Goal: Book appointment/travel/reservation

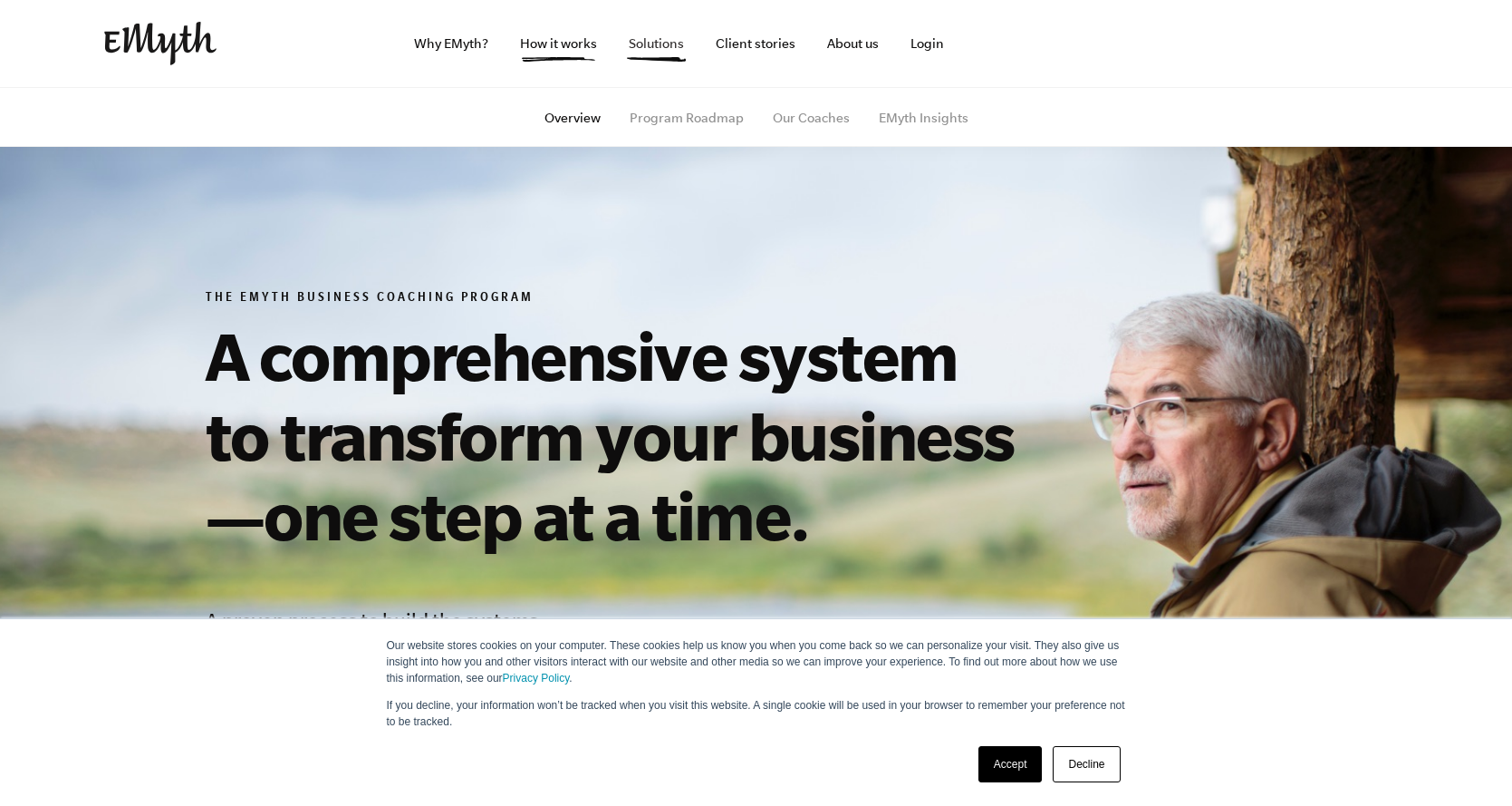
click at [671, 46] on link "Solutions" at bounding box center [656, 44] width 84 height 87
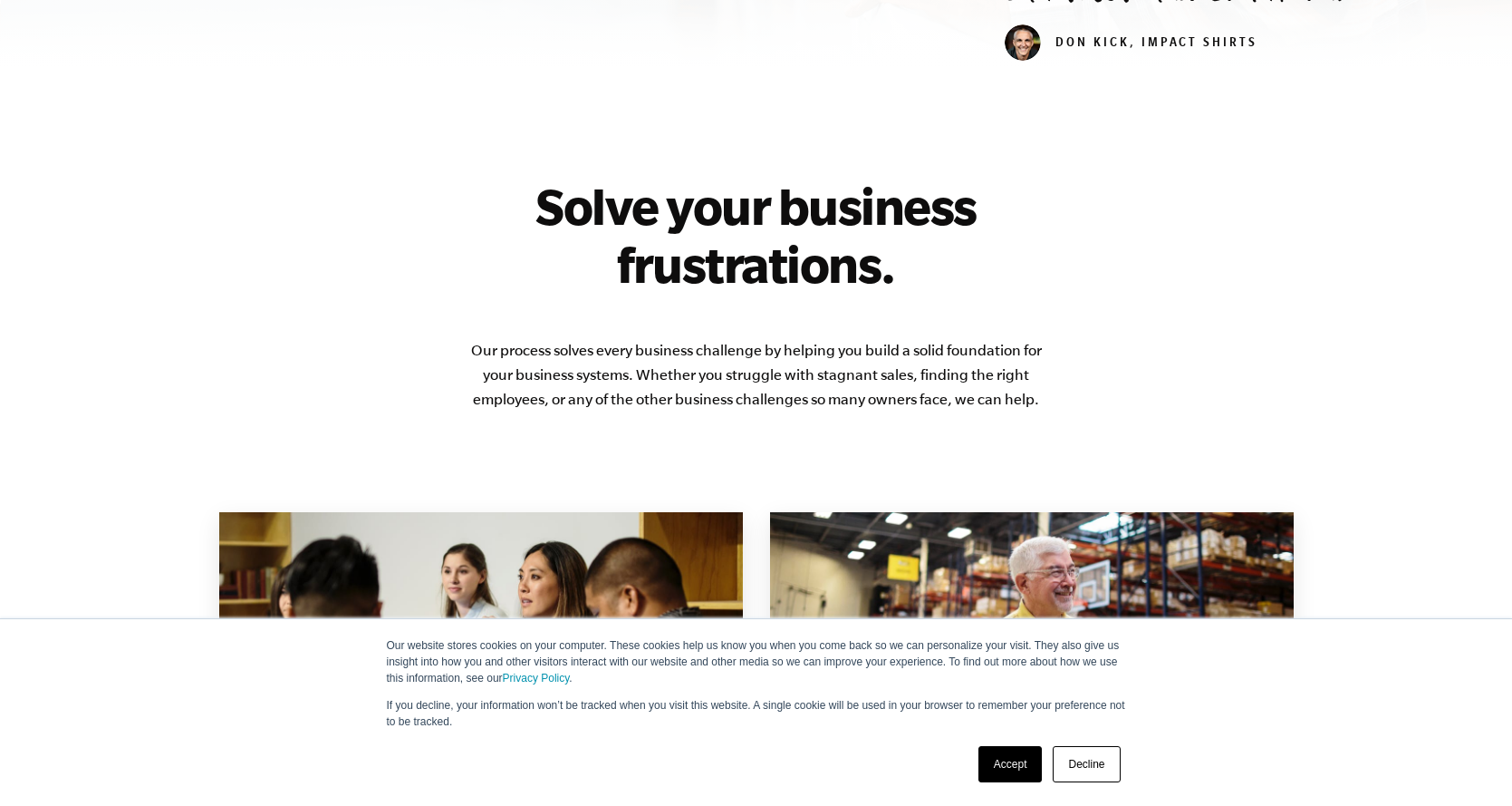
scroll to position [1390, 0]
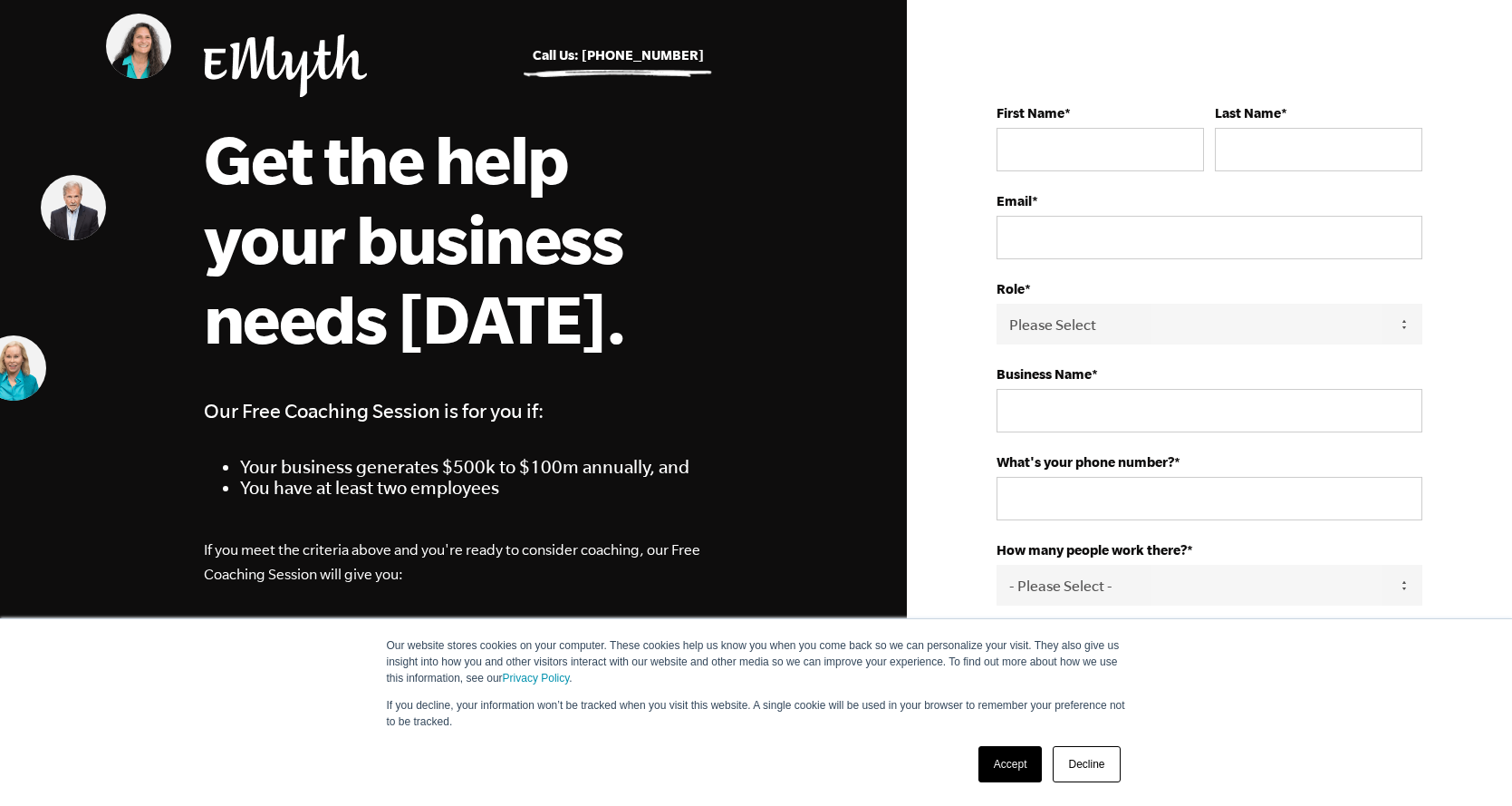
scroll to position [258, 0]
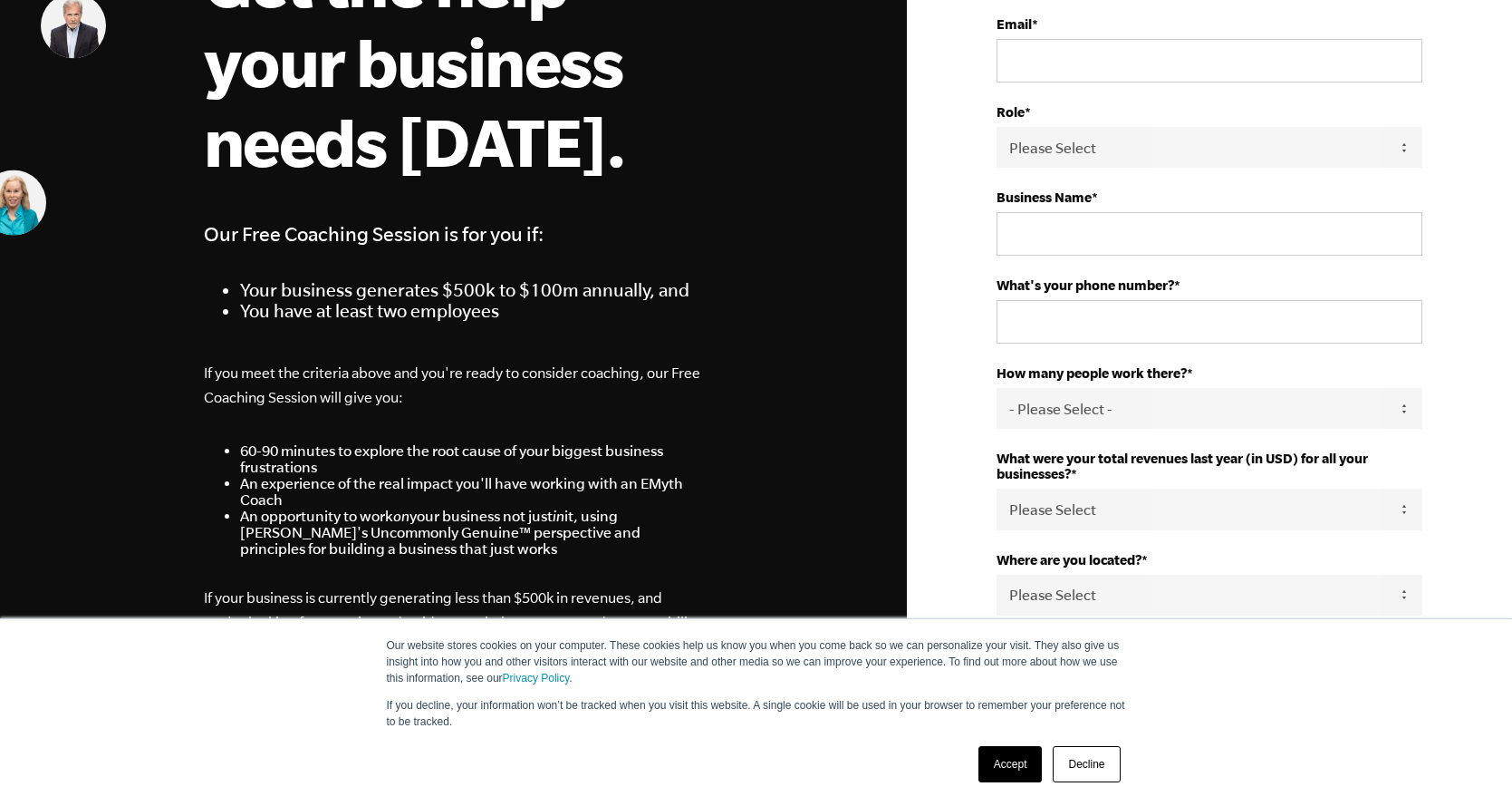
click at [1009, 763] on link "Accept" at bounding box center [1011, 764] width 65 height 36
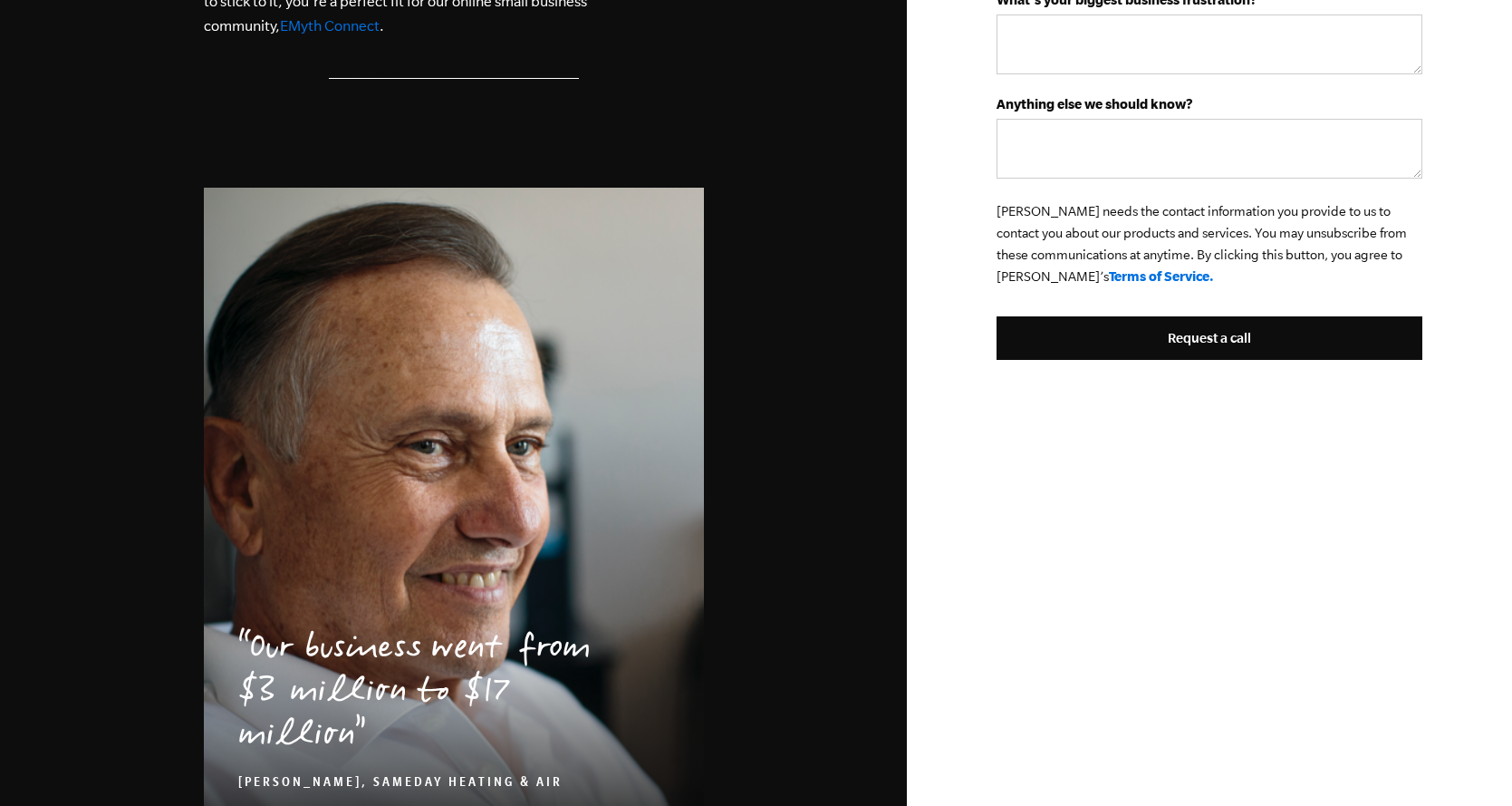
scroll to position [0, 0]
